Goal: Information Seeking & Learning: Learn about a topic

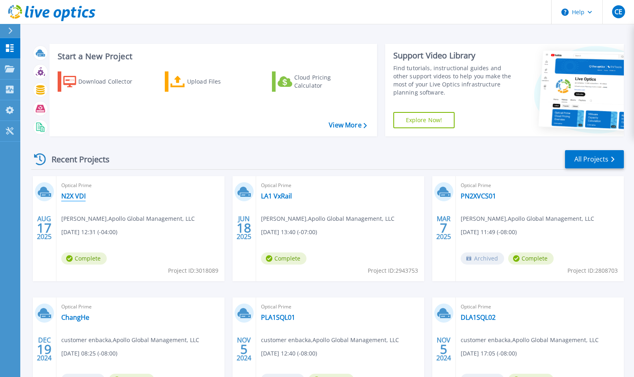
click at [82, 193] on link "N2X VDI" at bounding box center [73, 196] width 24 height 8
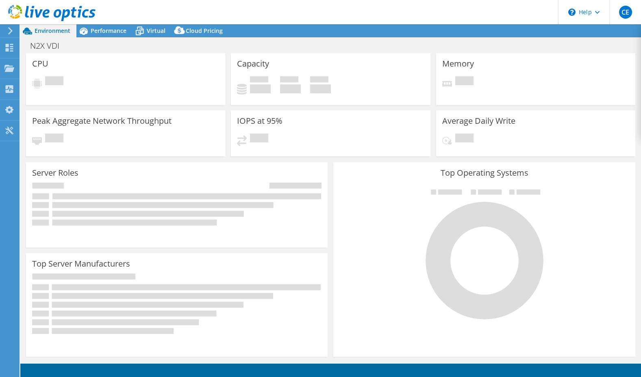
select select "USD"
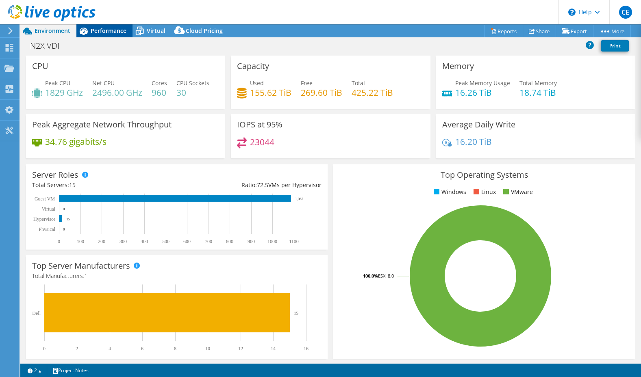
click at [110, 33] on span "Performance" at bounding box center [109, 31] width 36 height 8
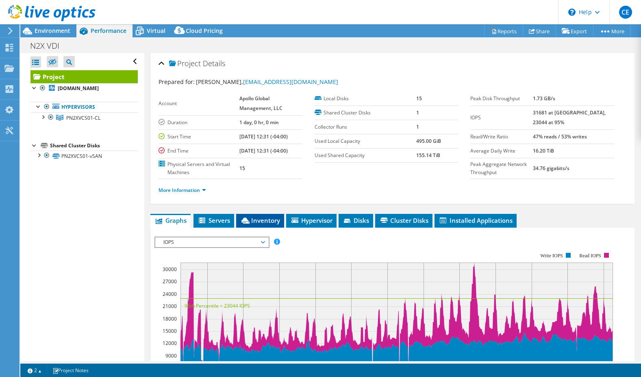
click at [274, 225] on li "Inventory" at bounding box center [260, 221] width 48 height 14
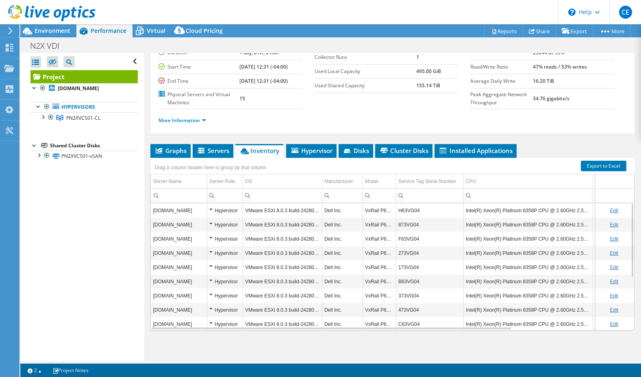
scroll to position [90, 0]
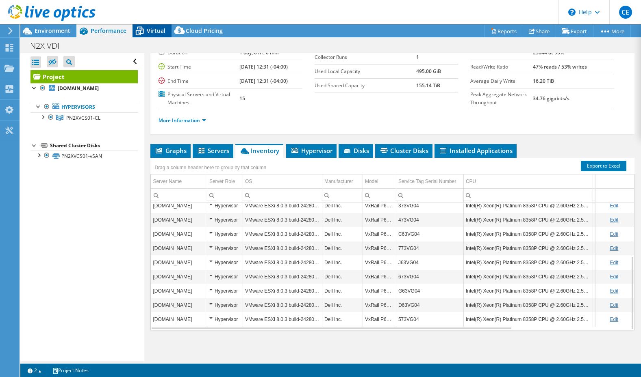
click at [154, 34] on span "Virtual" at bounding box center [156, 31] width 19 height 8
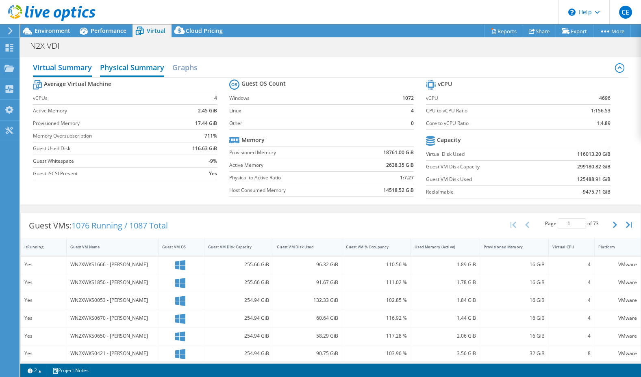
click at [145, 69] on h2 "Physical Summary" at bounding box center [132, 68] width 64 height 18
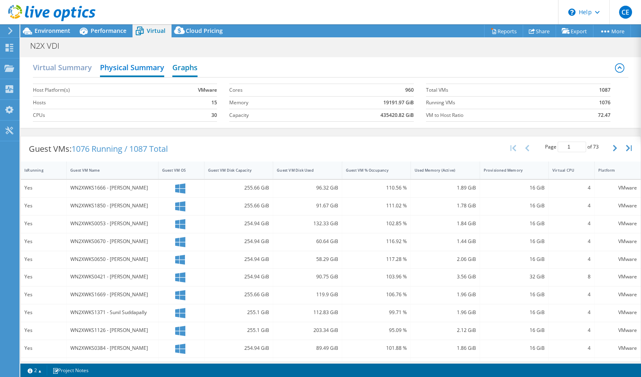
click at [192, 67] on h2 "Graphs" at bounding box center [184, 68] width 25 height 18
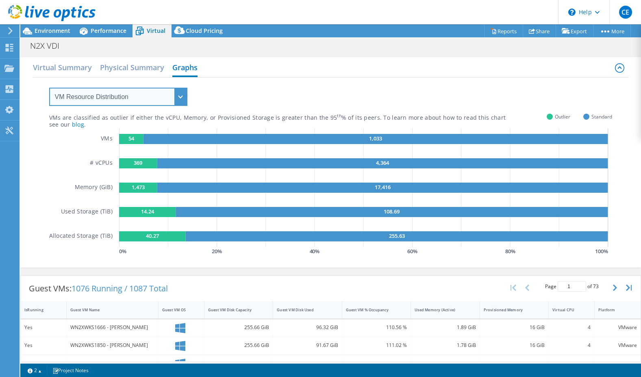
click at [137, 92] on select "VM Resource Distribution Provisioning Contrast Over Provisioning" at bounding box center [118, 97] width 138 height 18
click at [49, 88] on select "VM Resource Distribution Provisioning Contrast Over Provisioning" at bounding box center [118, 97] width 138 height 18
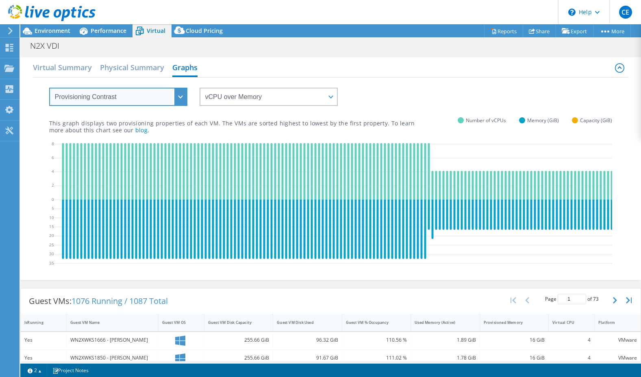
click at [163, 94] on select "VM Resource Distribution Provisioning Contrast Over Provisioning" at bounding box center [118, 97] width 138 height 18
select select "Over Provisioning"
click at [49, 88] on select "VM Resource Distribution Provisioning Contrast Over Provisioning" at bounding box center [118, 97] width 138 height 18
